Goal: Information Seeking & Learning: Learn about a topic

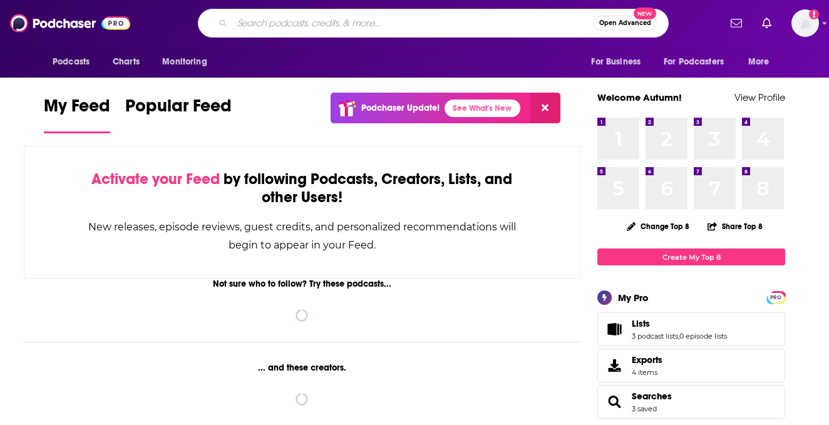
click at [389, 19] on input "Search podcasts, credits, & more..." at bounding box center [412, 23] width 361 height 20
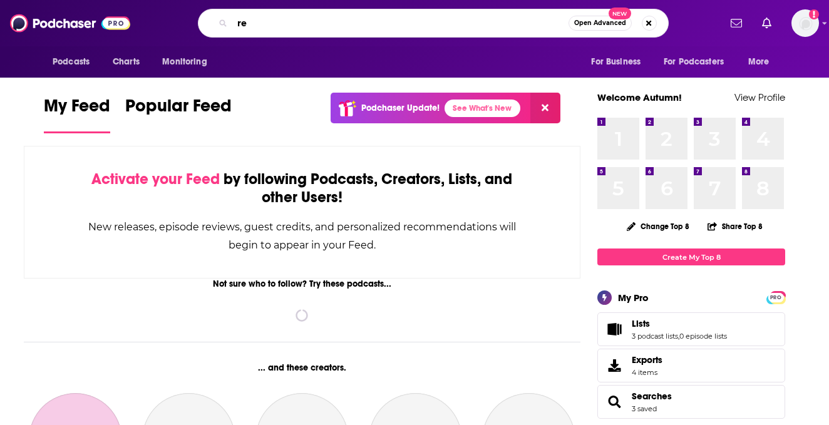
type input "ret"
